Goal: Task Accomplishment & Management: Use online tool/utility

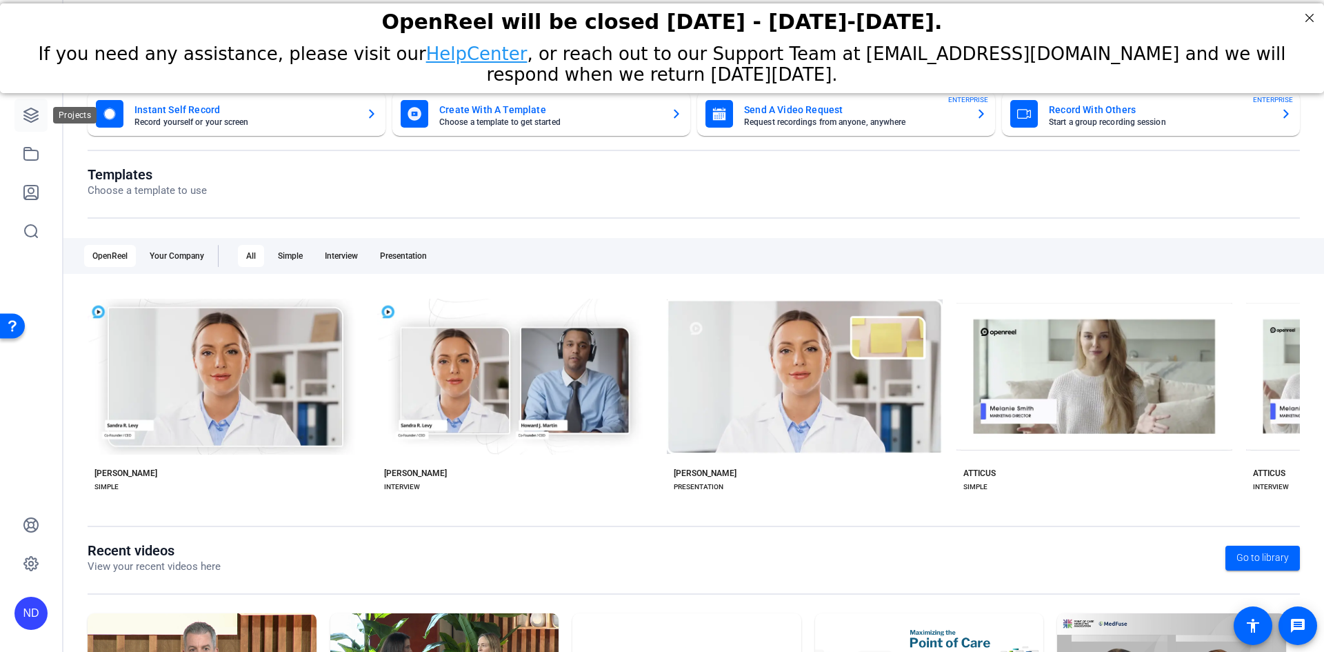
click at [34, 116] on icon at bounding box center [31, 115] width 17 height 17
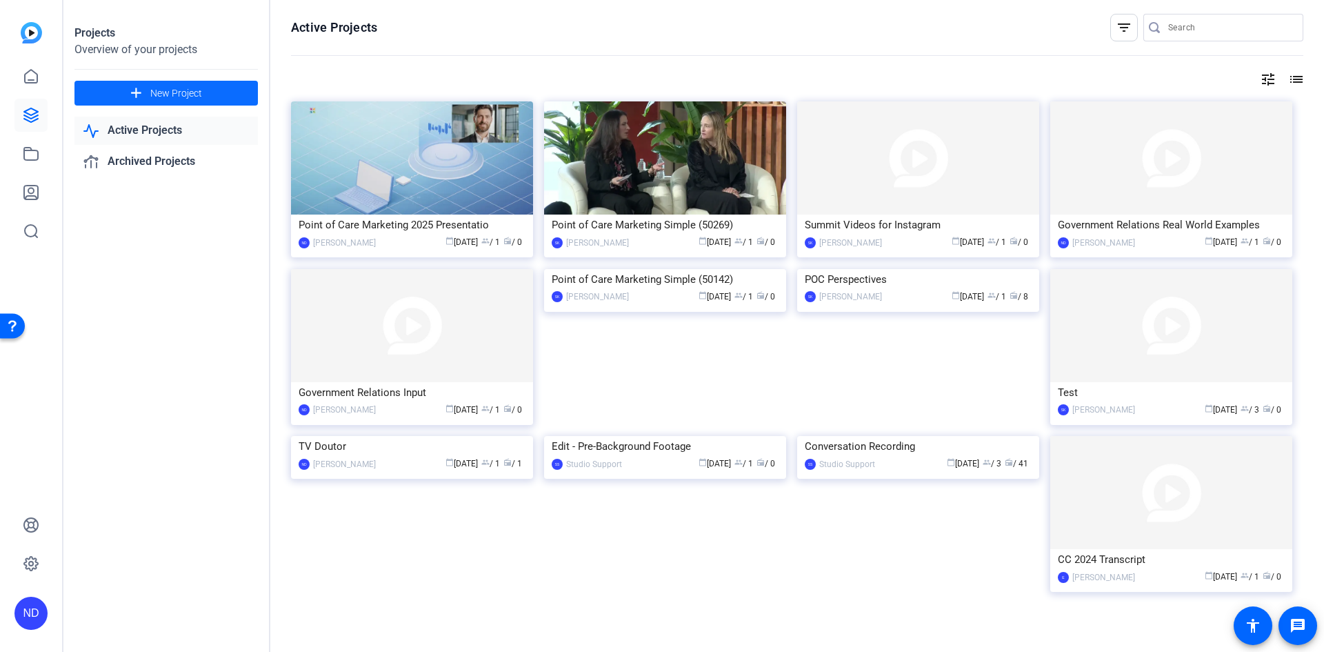
click at [194, 90] on span "New Project" at bounding box center [176, 93] width 52 height 14
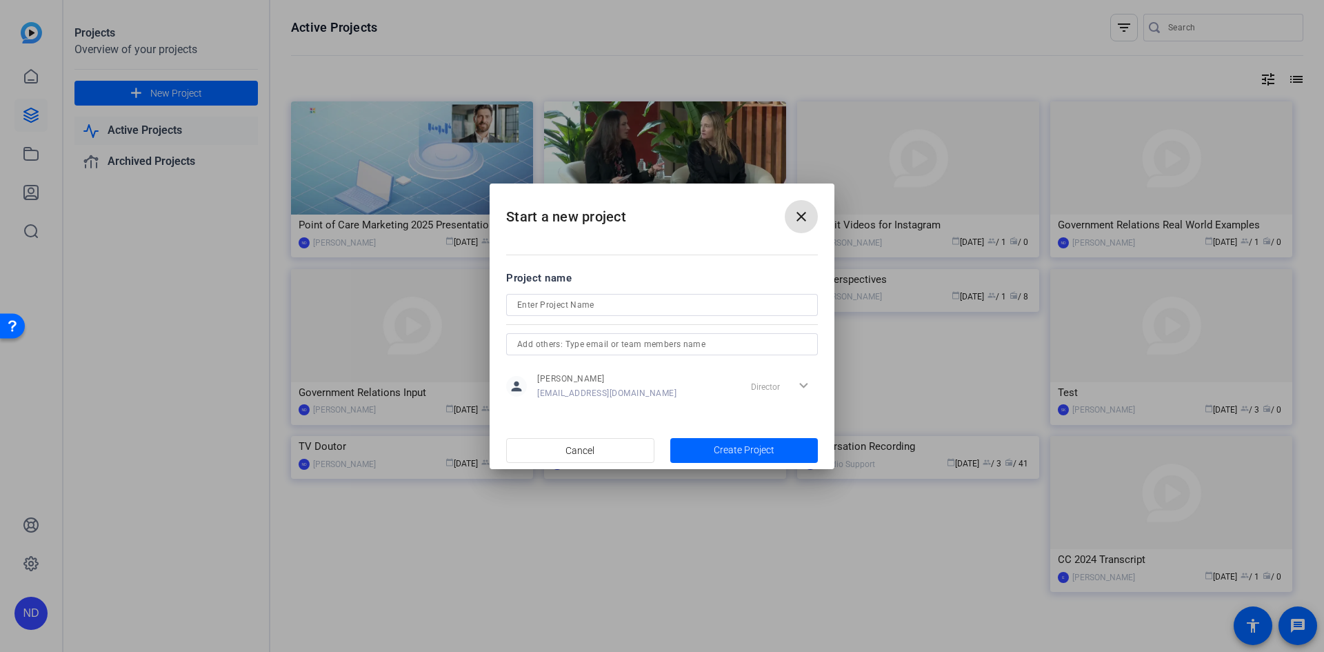
click at [673, 299] on input at bounding box center [662, 304] width 290 height 17
type input "Boardable Training"
click at [752, 444] on span "Create Project" at bounding box center [744, 450] width 61 height 14
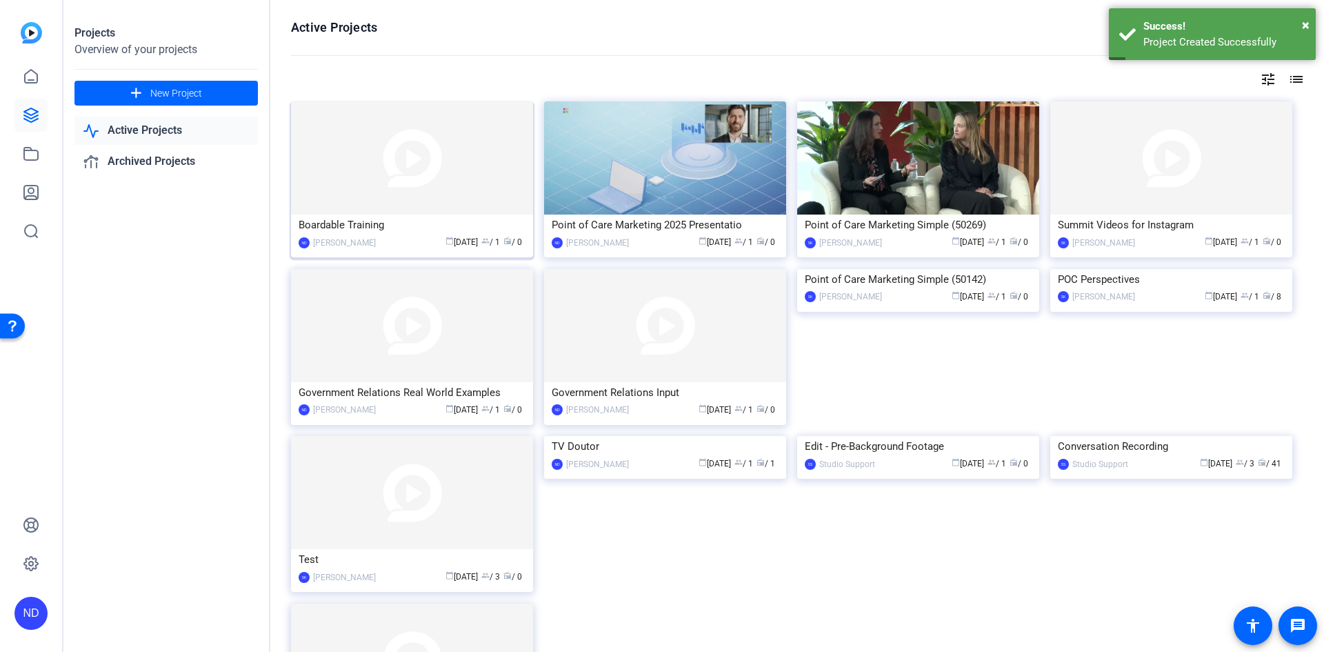
click at [434, 182] on img at bounding box center [412, 157] width 242 height 113
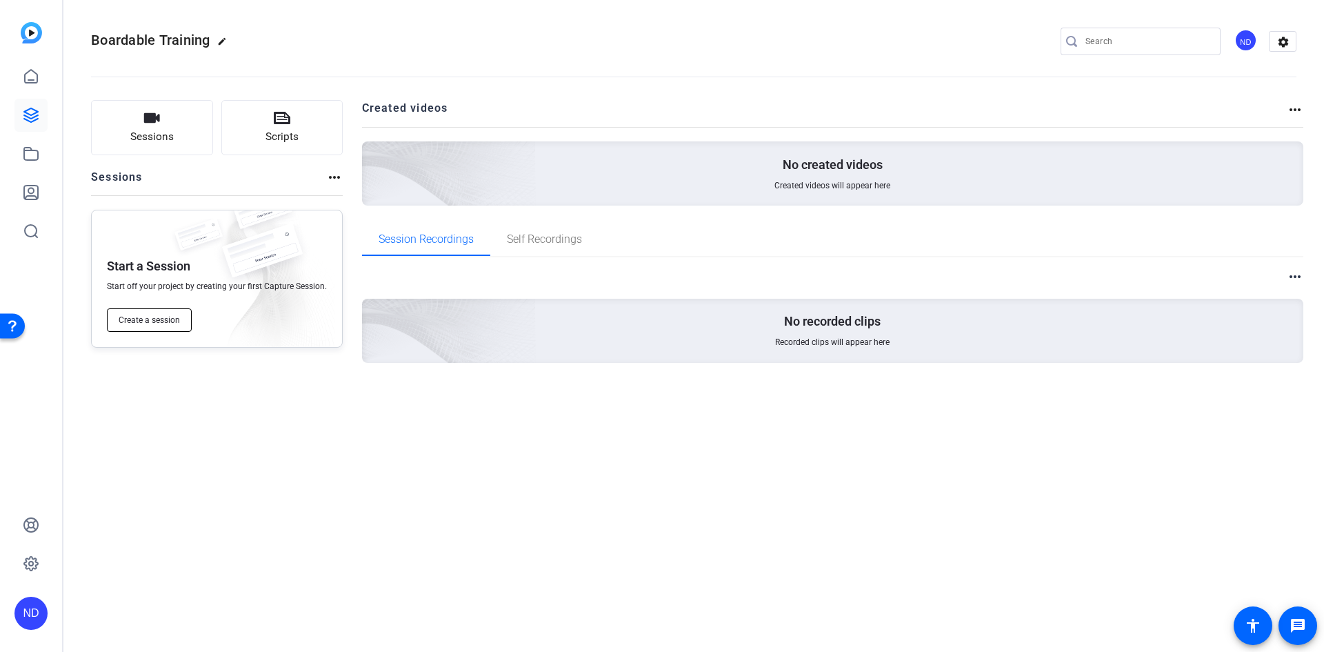
click at [161, 318] on span "Create a session" at bounding box center [149, 319] width 61 height 11
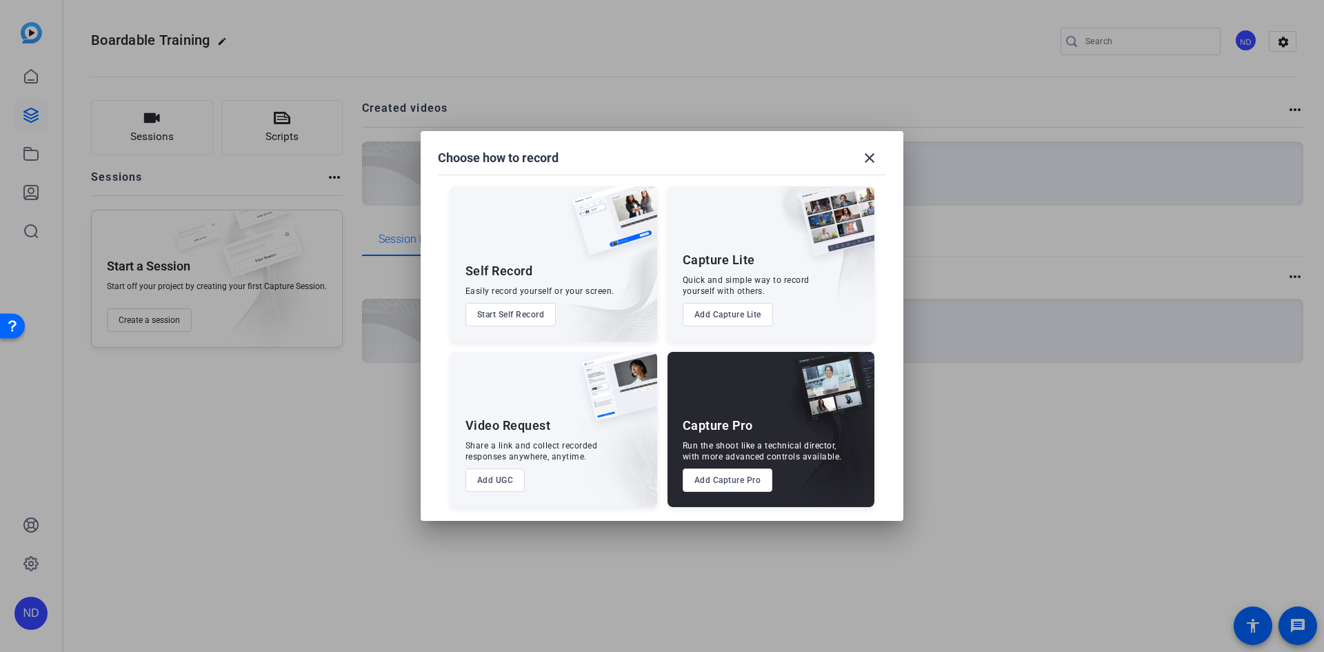
click at [521, 317] on button "Start Self Record" at bounding box center [510, 314] width 91 height 23
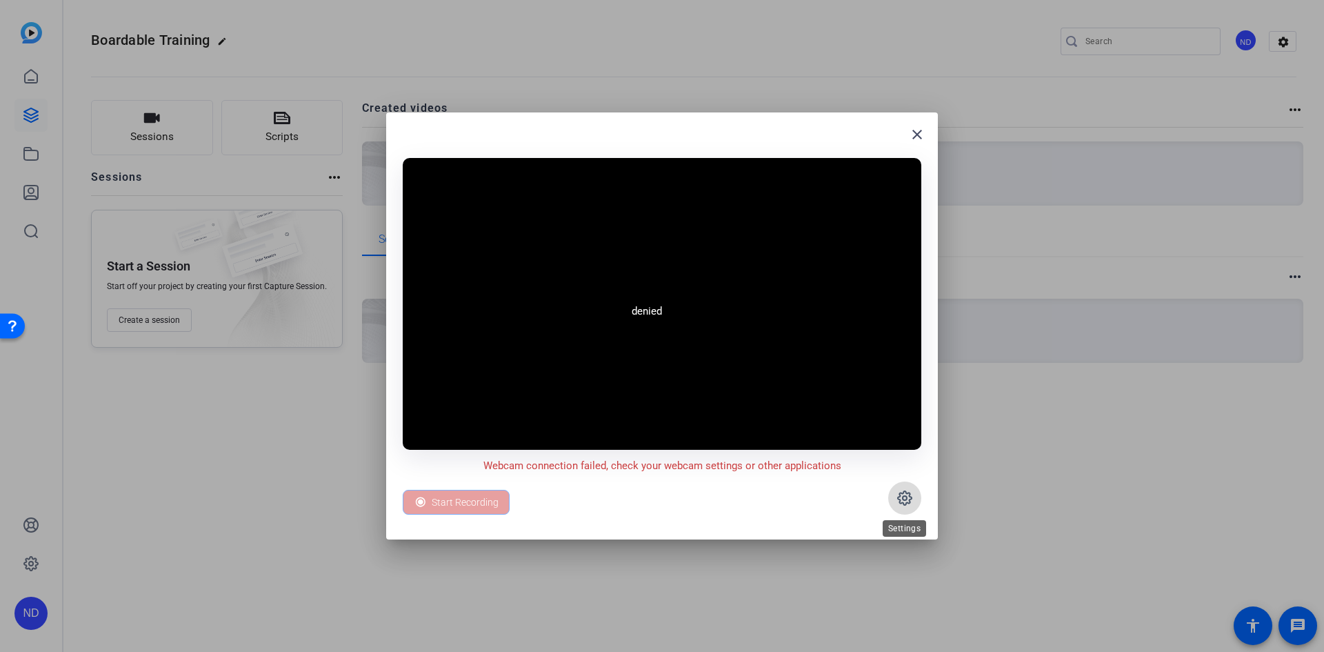
click at [903, 501] on icon at bounding box center [904, 498] width 17 height 17
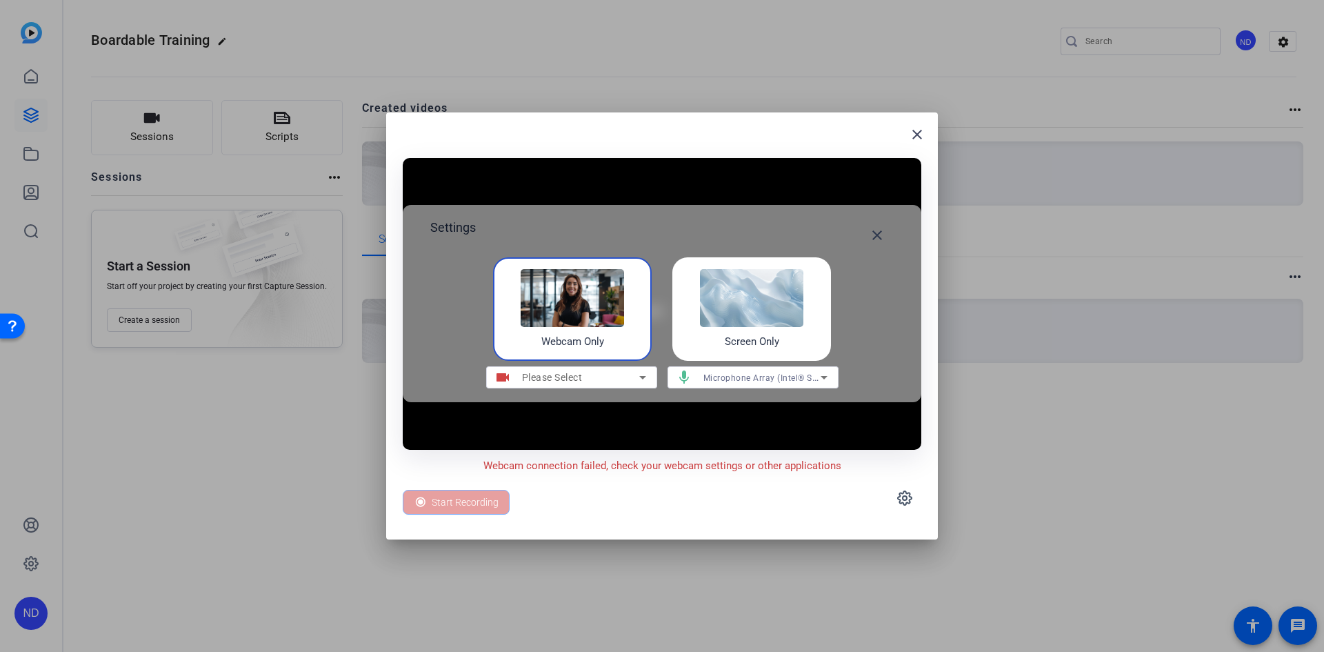
click at [649, 376] on icon at bounding box center [642, 377] width 17 height 17
click at [639, 376] on icon at bounding box center [642, 377] width 17 height 17
click at [645, 378] on icon at bounding box center [642, 377] width 17 height 17
click at [641, 380] on icon at bounding box center [642, 377] width 17 height 17
click at [618, 330] on div "Webcam Only" at bounding box center [572, 308] width 159 height 103
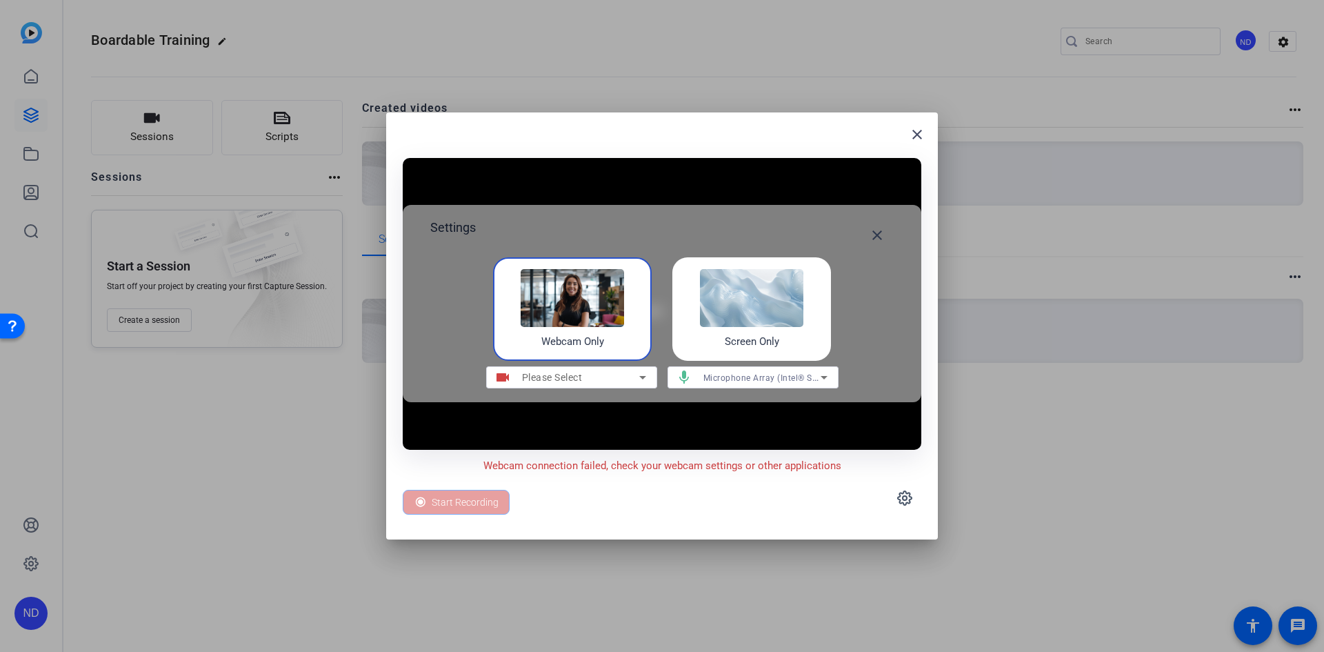
click at [496, 379] on mat-icon "videocam" at bounding box center [502, 377] width 33 height 17
click at [899, 492] on icon at bounding box center [904, 498] width 17 height 17
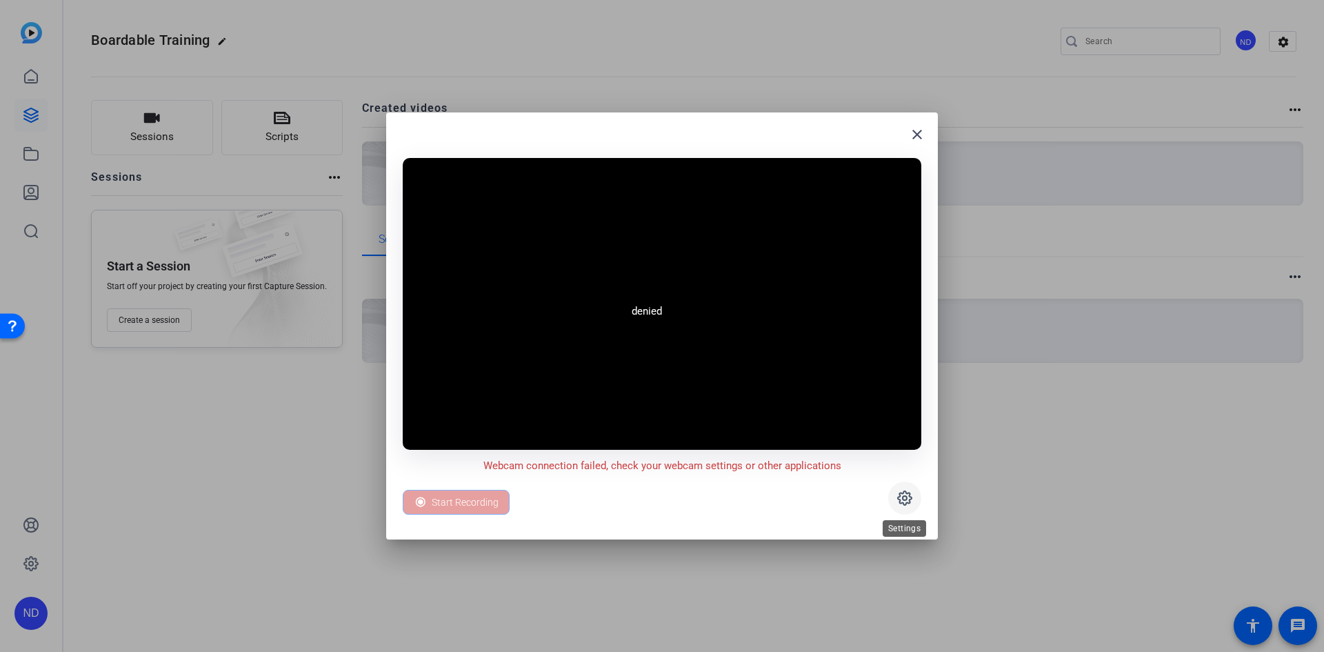
click at [906, 499] on icon at bounding box center [905, 498] width 4 height 4
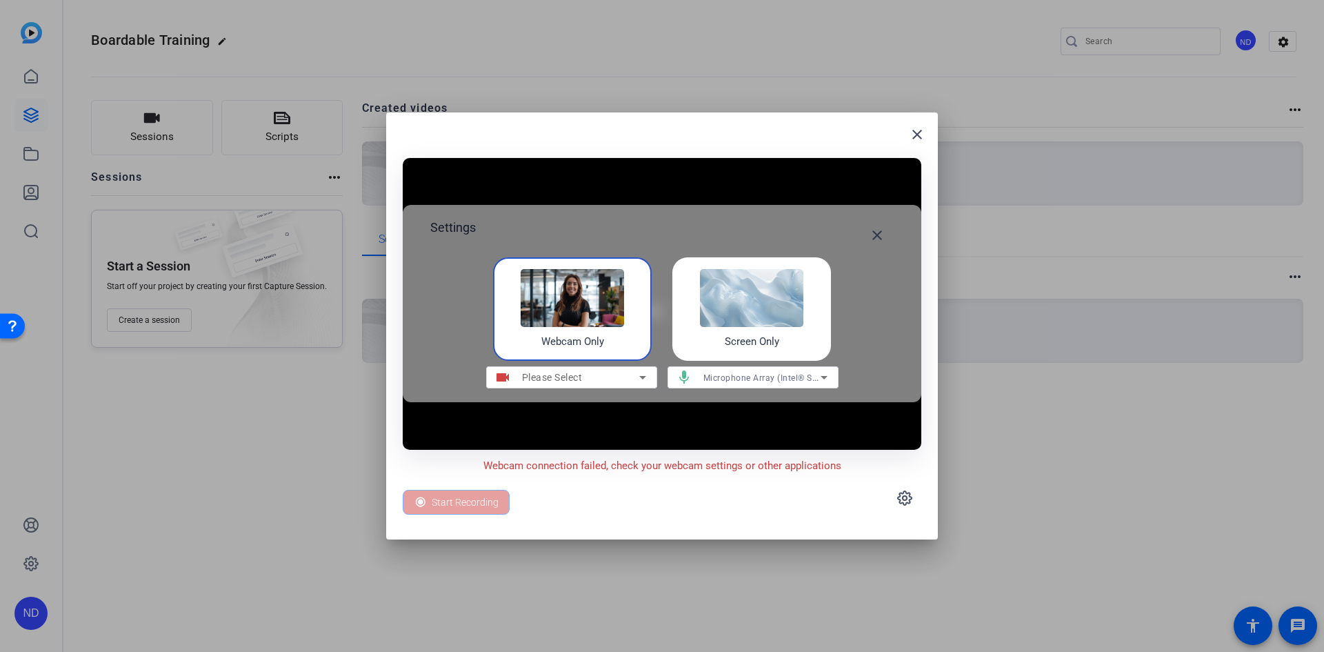
click at [783, 312] on img at bounding box center [751, 298] width 103 height 58
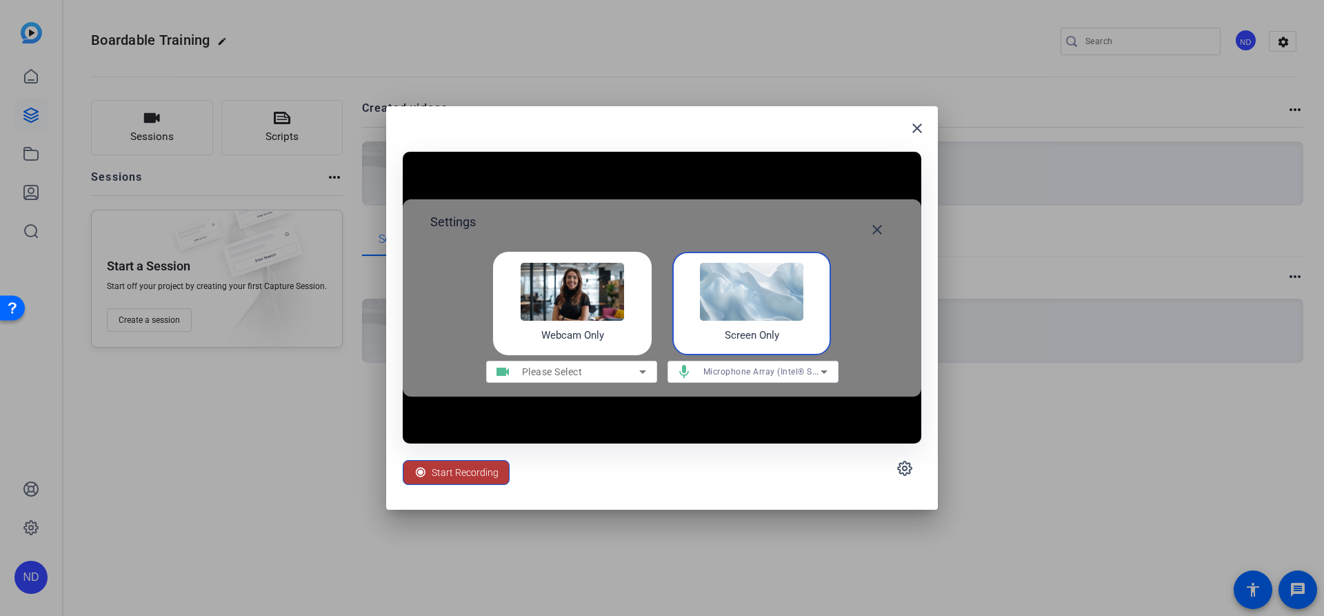
click at [472, 472] on span "Start Recording" at bounding box center [465, 472] width 67 height 26
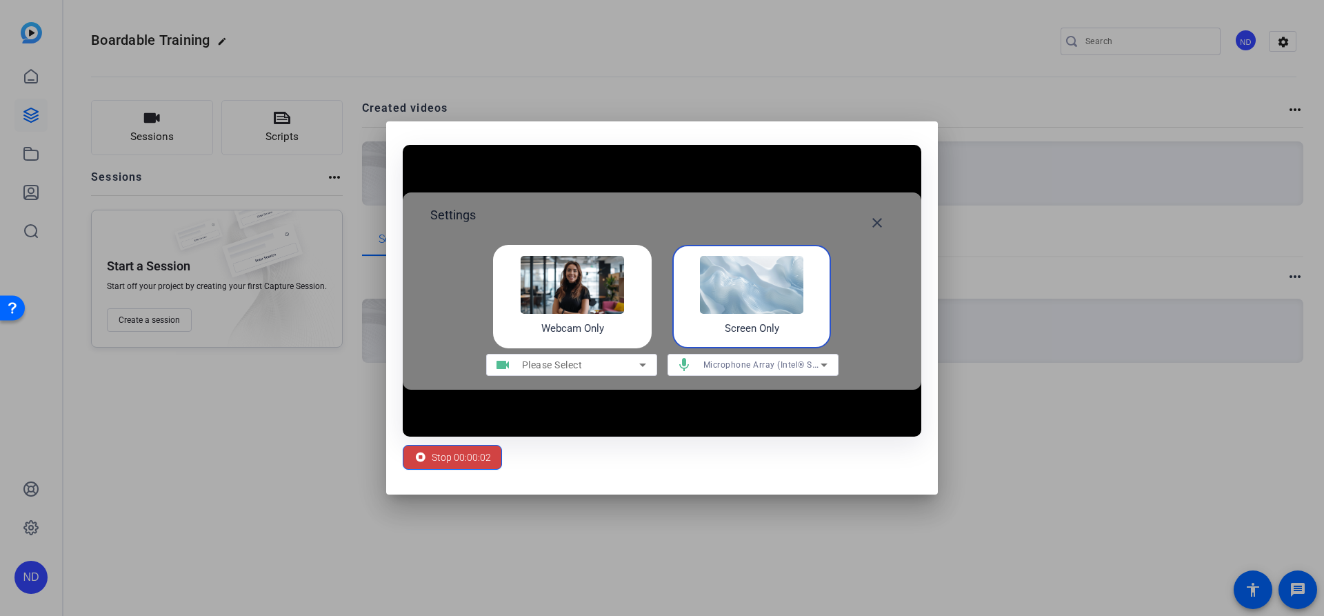
drag, startPoint x: 832, startPoint y: 129, endPoint x: 1223, endPoint y: 117, distance: 391.1
click at [1223, 117] on div "Settings close Webcam Only Screen Only videocam Please Select mic Microphone Ar…" at bounding box center [662, 308] width 1324 height 616
click at [870, 222] on mat-icon "close" at bounding box center [877, 222] width 17 height 17
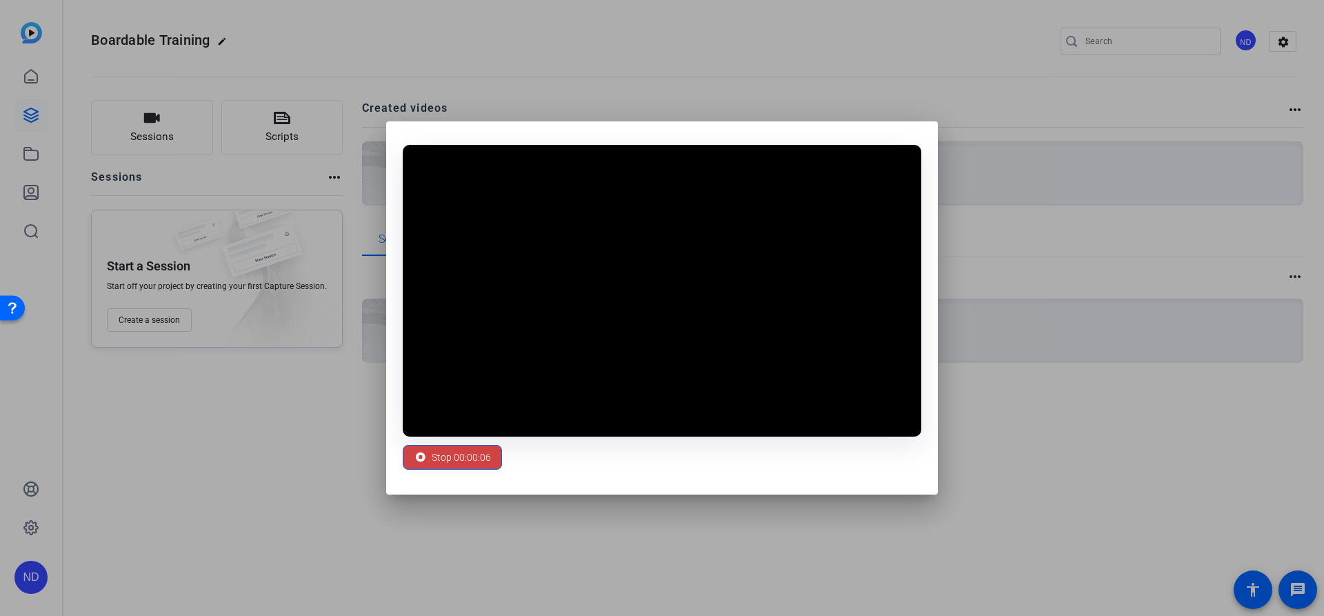
click at [727, 141] on div "Stop 00:00:06" at bounding box center [662, 307] width 552 height 373
drag, startPoint x: 677, startPoint y: 136, endPoint x: 845, endPoint y: 135, distance: 167.5
click at [900, 141] on div "Stop 00:00:09" at bounding box center [662, 307] width 552 height 373
click at [867, 57] on div at bounding box center [662, 308] width 1324 height 616
click at [437, 458] on span "Stop 00:04:51" at bounding box center [461, 457] width 59 height 26
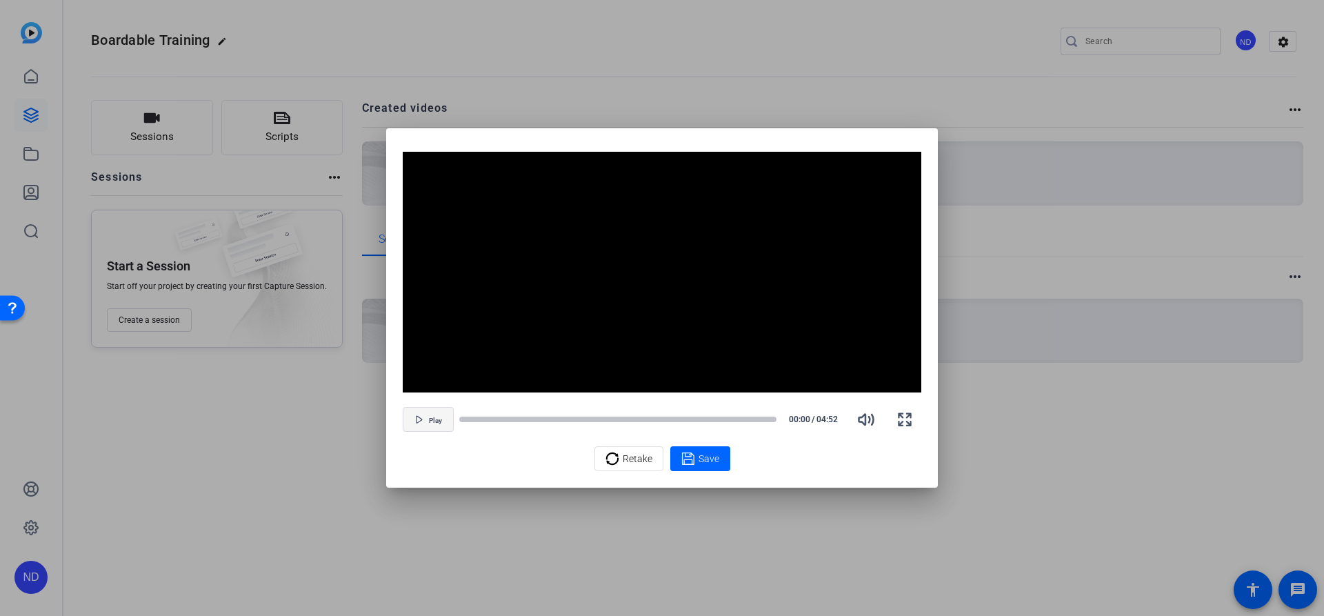
click at [429, 419] on span "Play" at bounding box center [435, 420] width 13 height 8
click at [578, 420] on div at bounding box center [617, 419] width 317 height 7
click at [651, 423] on div at bounding box center [617, 419] width 317 height 7
click at [702, 421] on div at bounding box center [617, 419] width 317 height 7
click at [747, 422] on div at bounding box center [617, 419] width 317 height 7
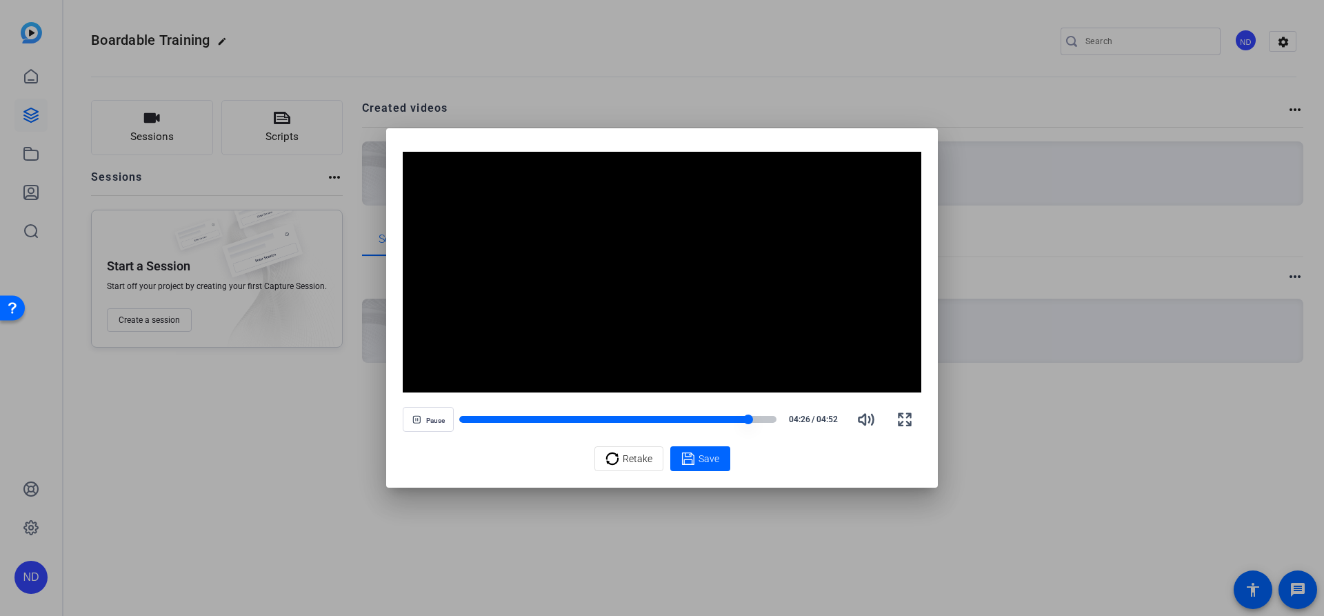
click at [770, 421] on div at bounding box center [617, 419] width 317 height 7
click at [705, 457] on span "Save" at bounding box center [708, 459] width 21 height 14
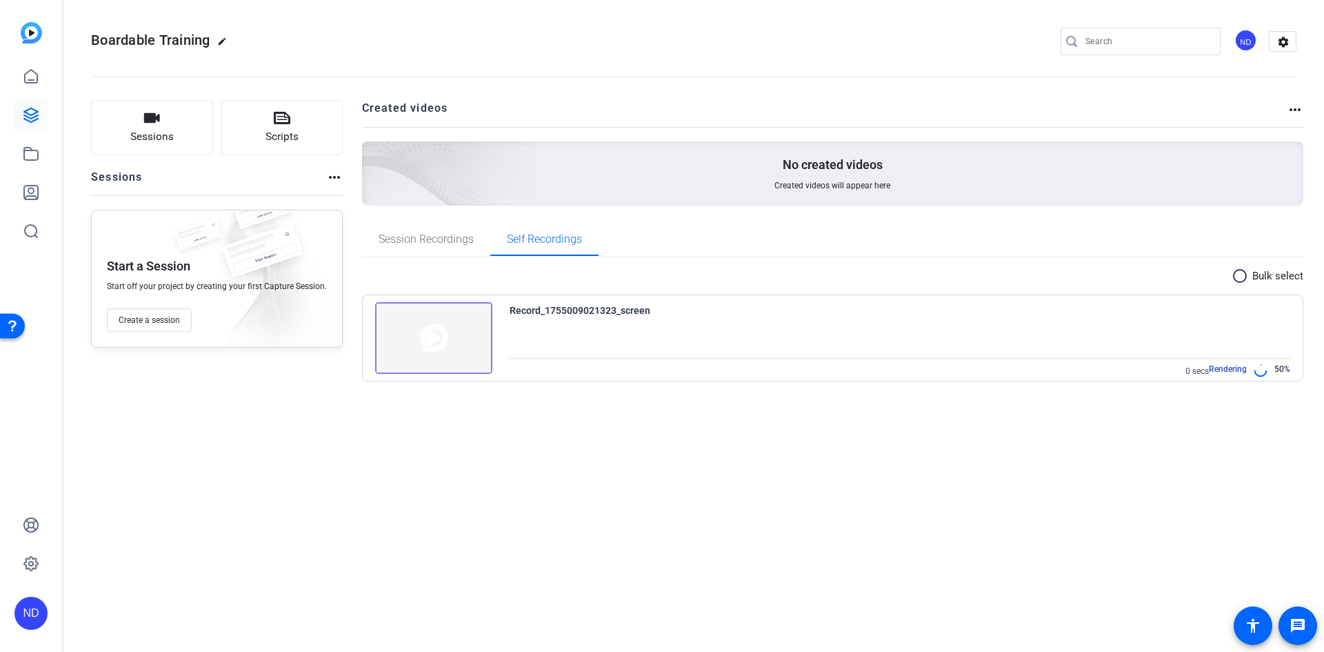
click at [550, 309] on div "Record_1755009021323_screen" at bounding box center [580, 310] width 141 height 17
